Goal: Information Seeking & Learning: Compare options

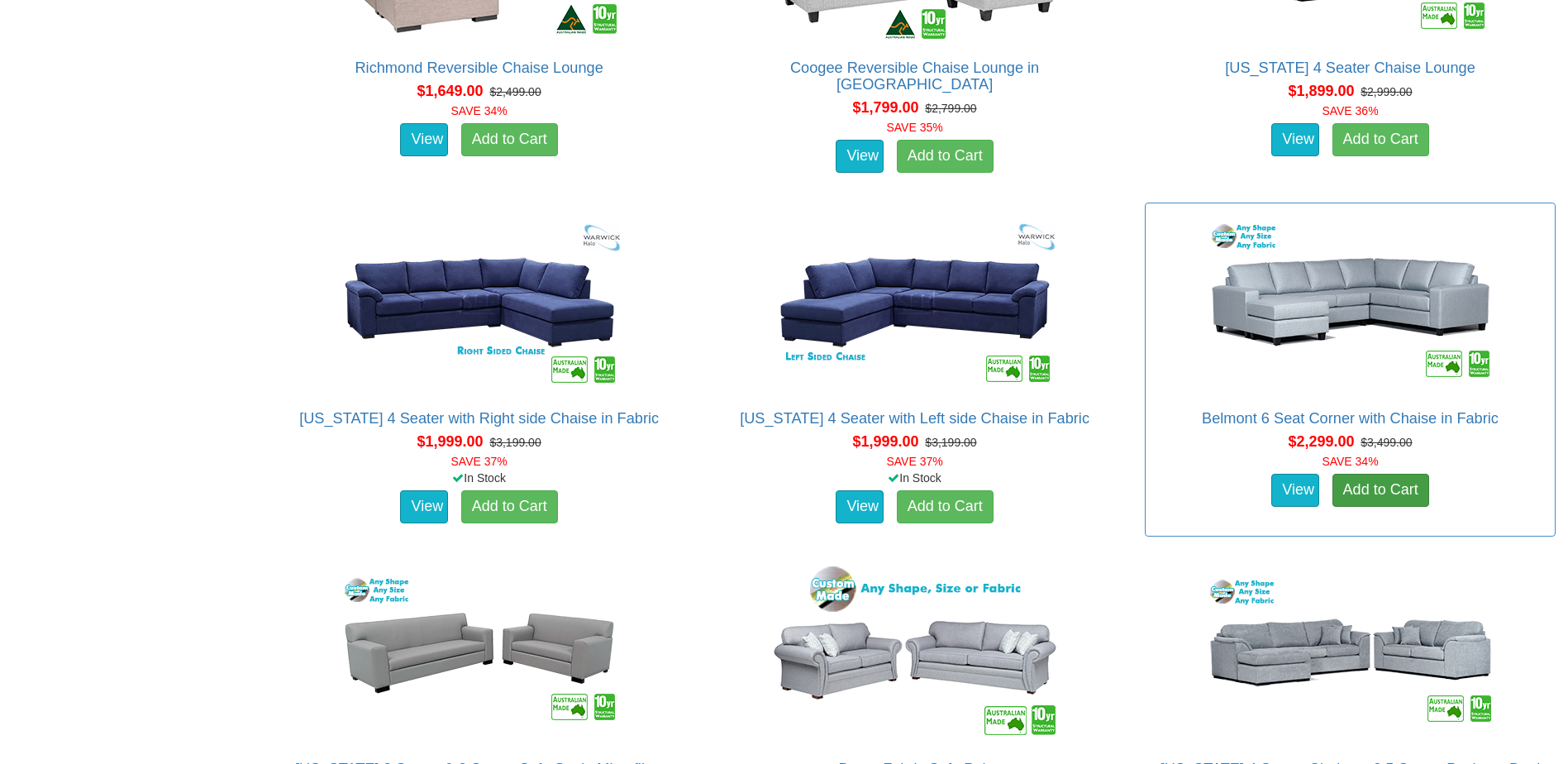
scroll to position [1737, 0]
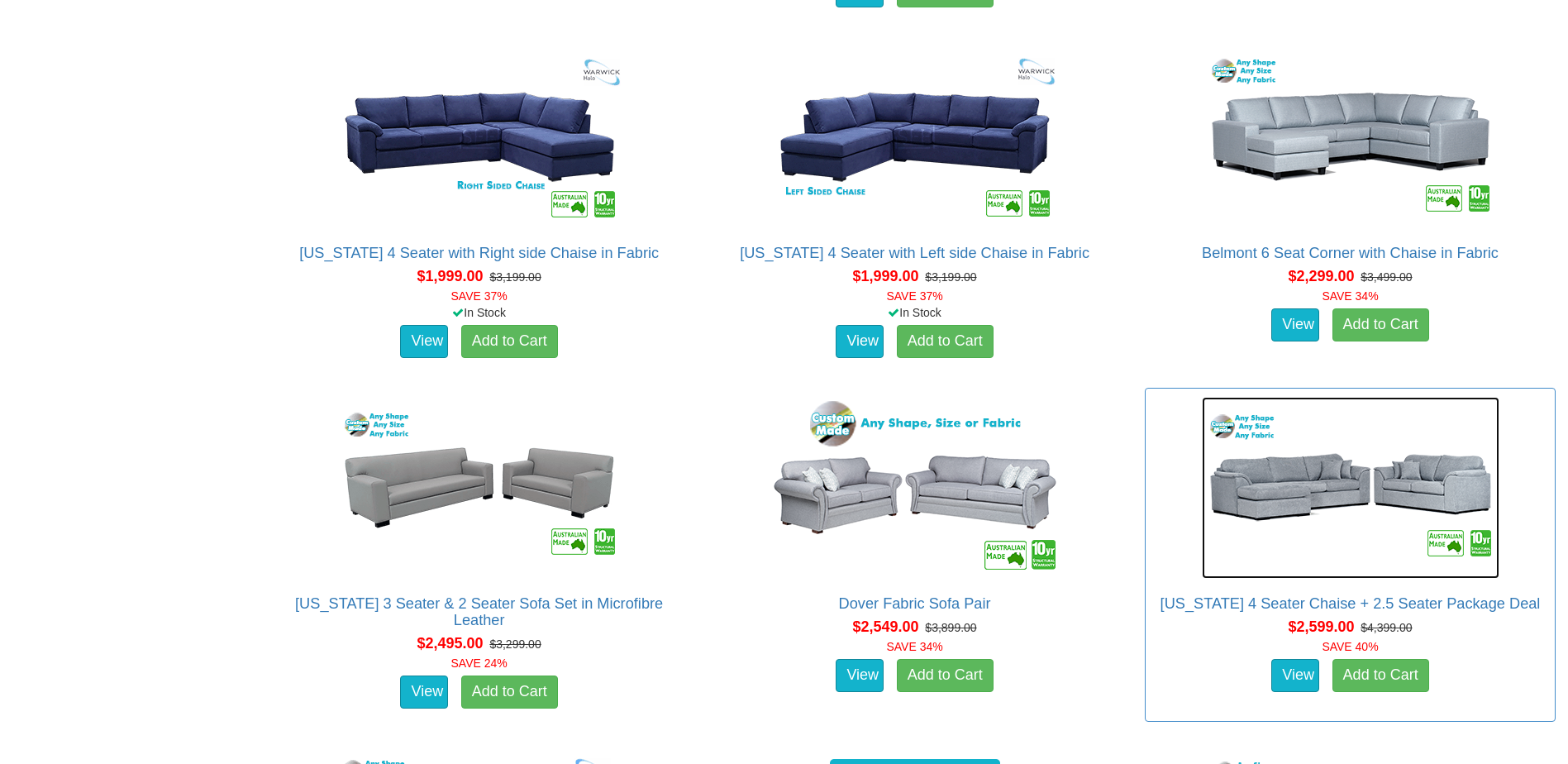
click at [1357, 495] on img at bounding box center [1351, 487] width 297 height 182
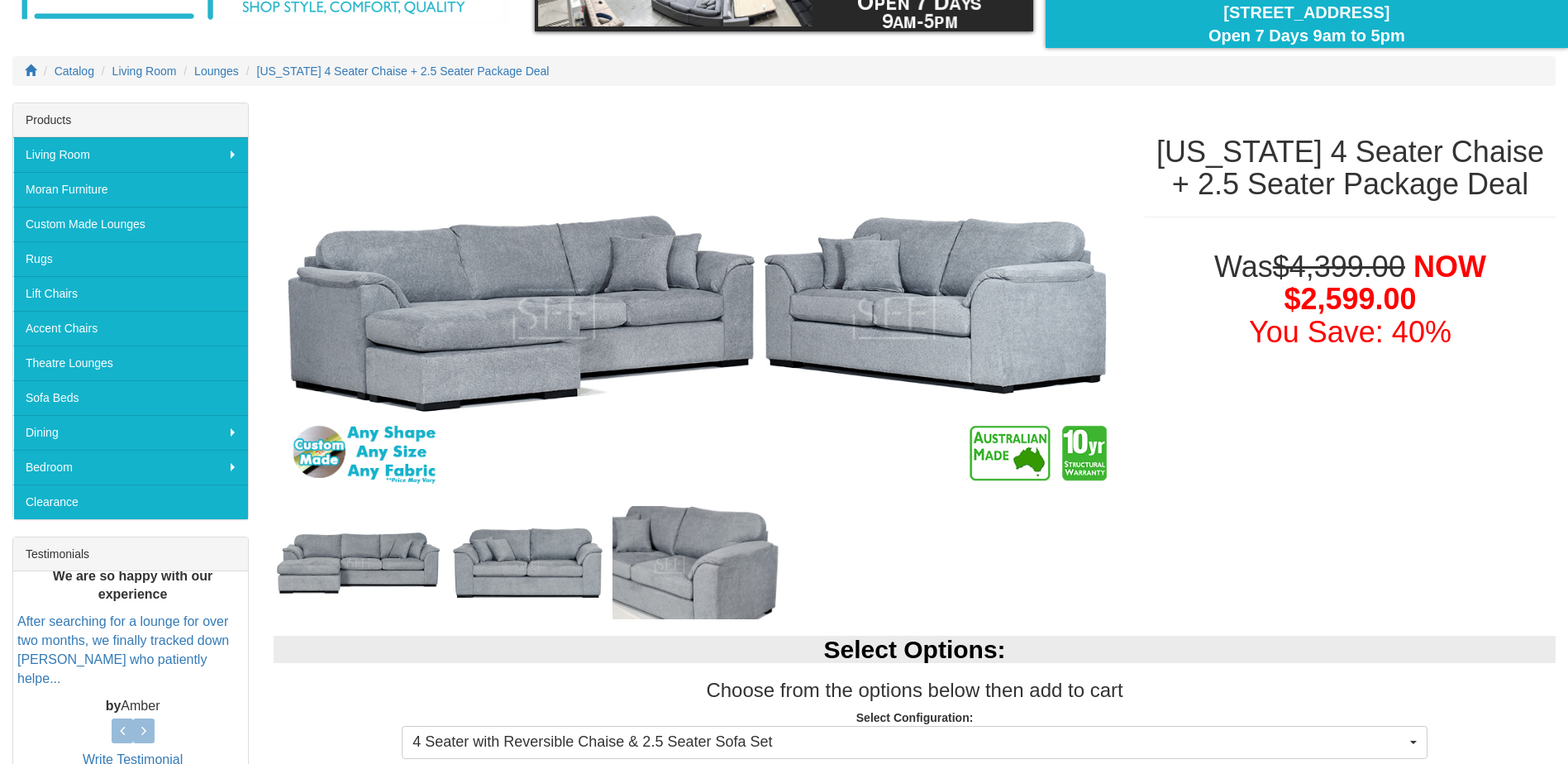
scroll to position [83, 0]
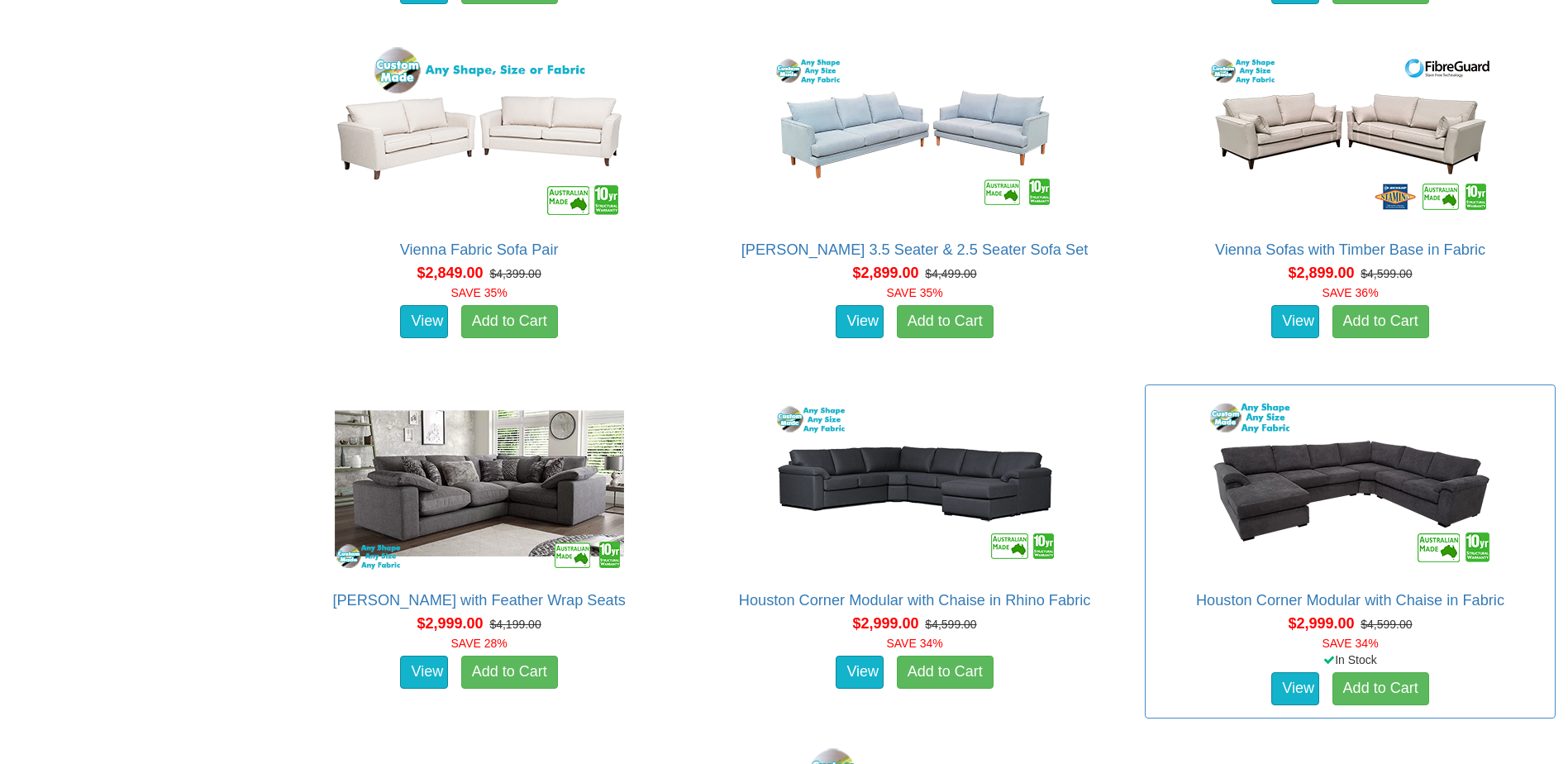
scroll to position [2977, 0]
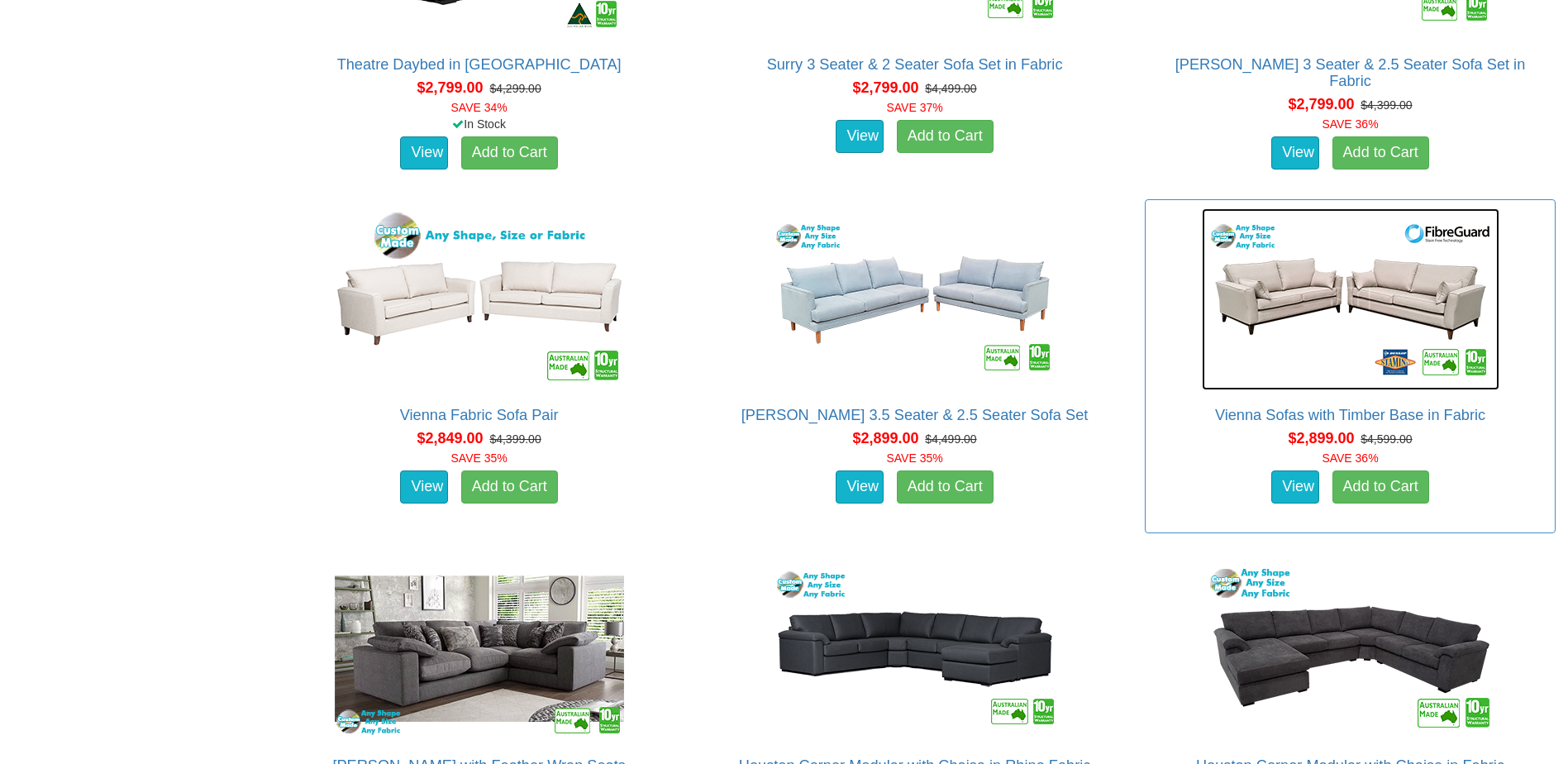
click at [1293, 296] on img at bounding box center [1351, 299] width 297 height 182
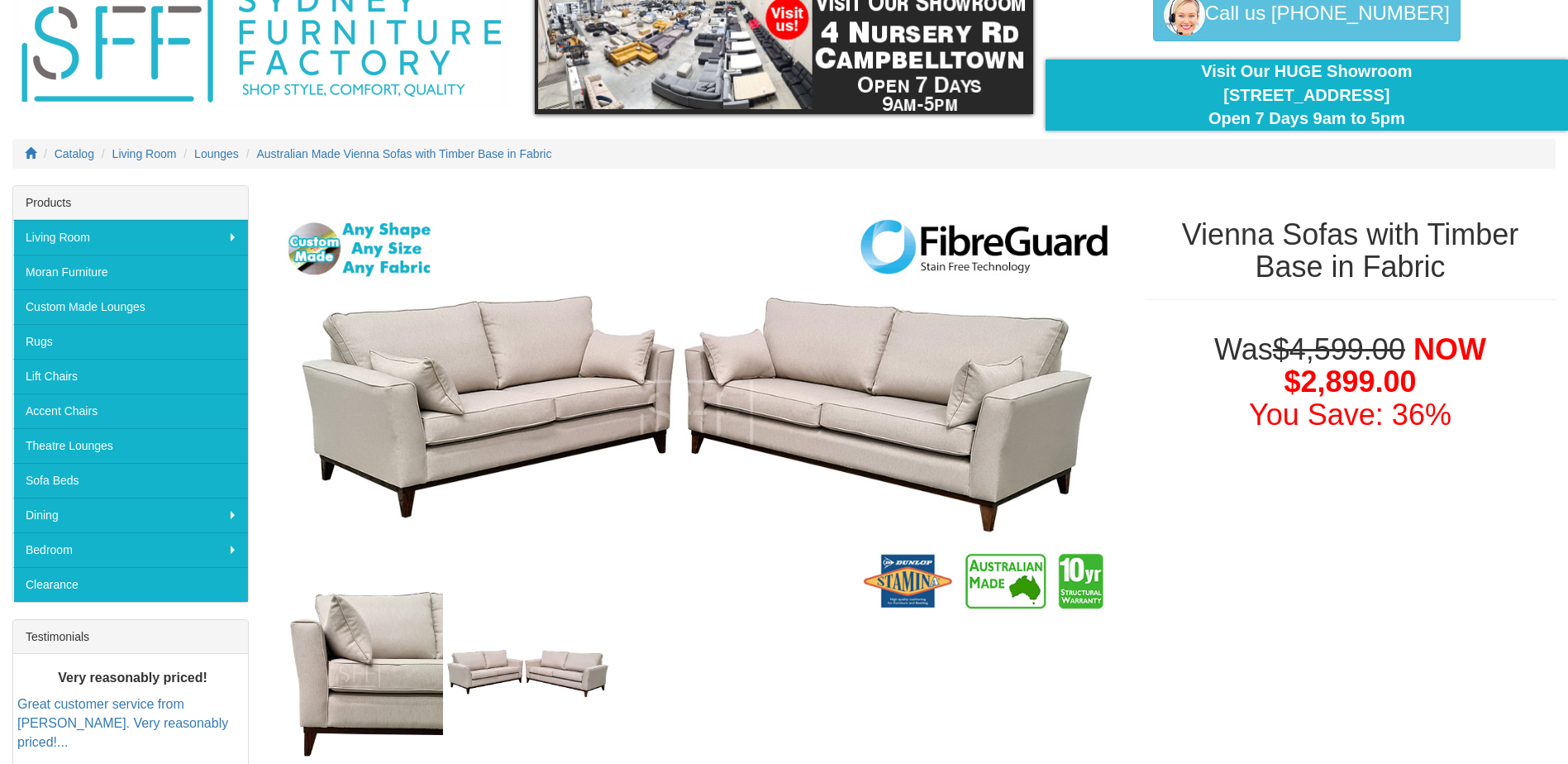
scroll to position [165, 0]
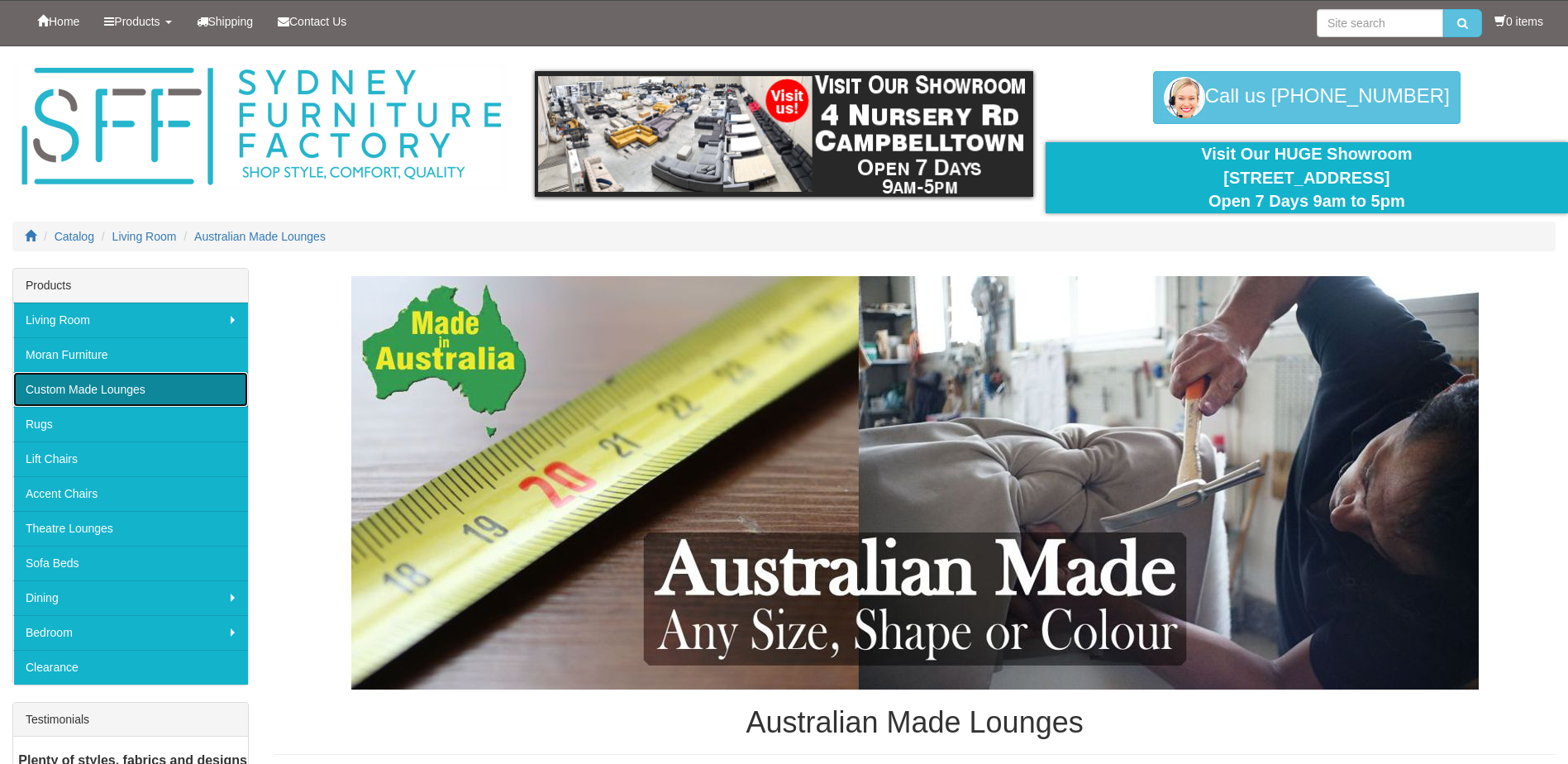
click at [100, 391] on link "Custom Made Lounges" at bounding box center [131, 389] width 234 height 34
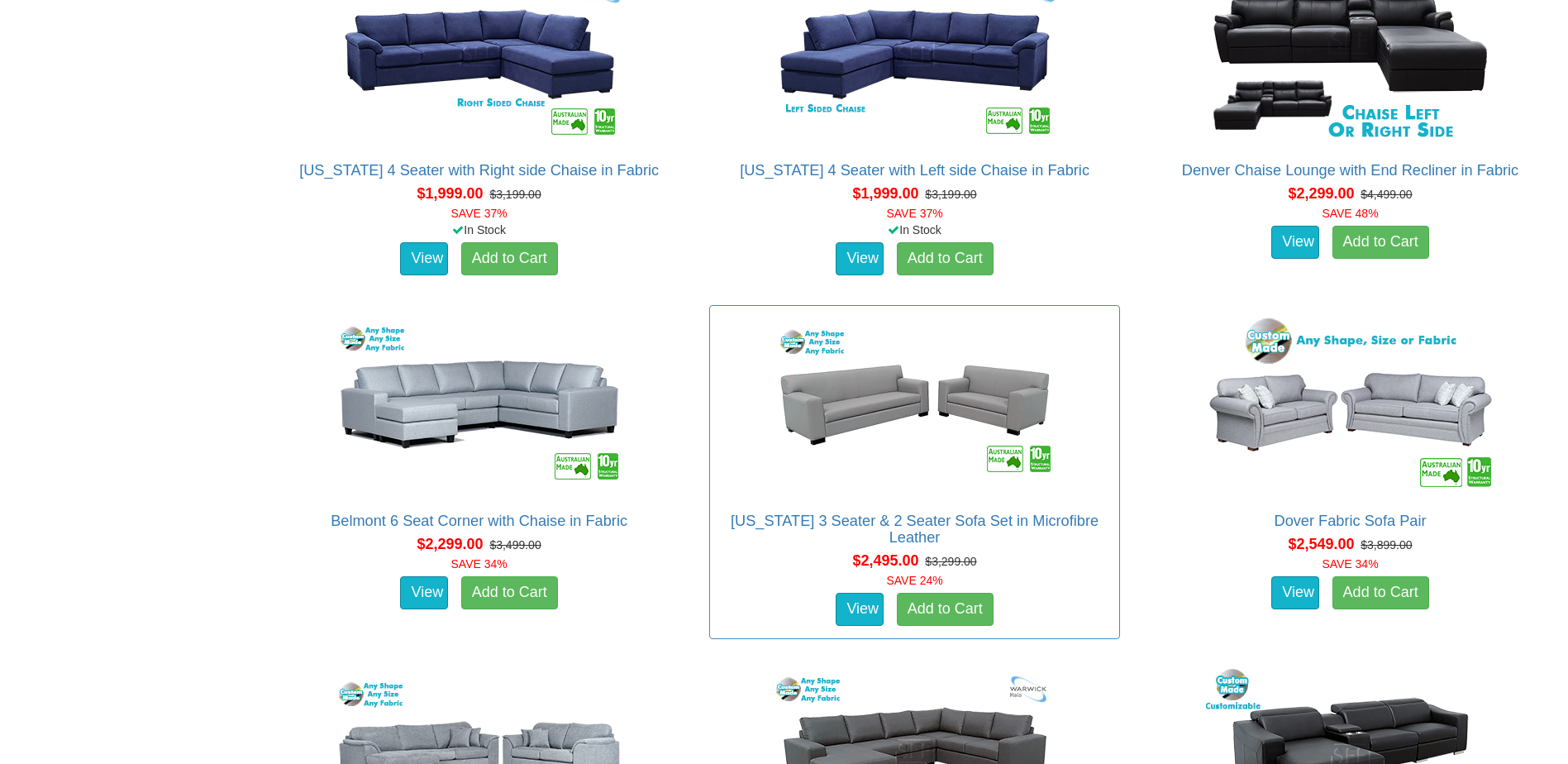
scroll to position [1406, 0]
